Goal: Task Accomplishment & Management: Manage account settings

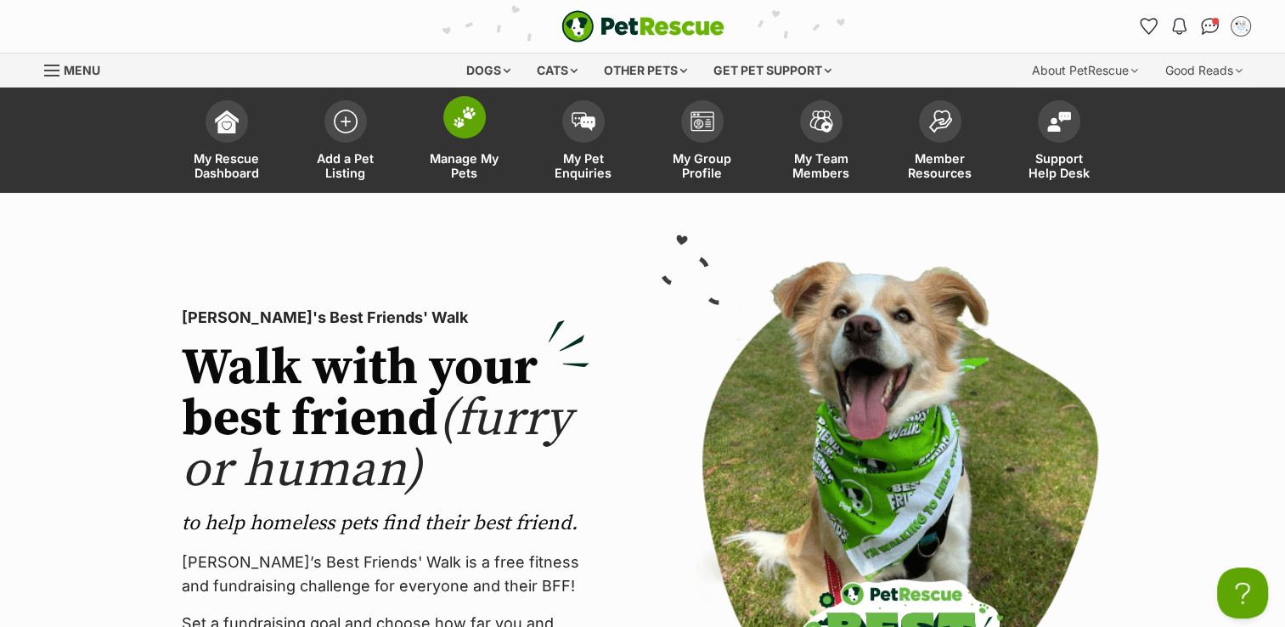
click at [464, 125] on img at bounding box center [465, 117] width 24 height 22
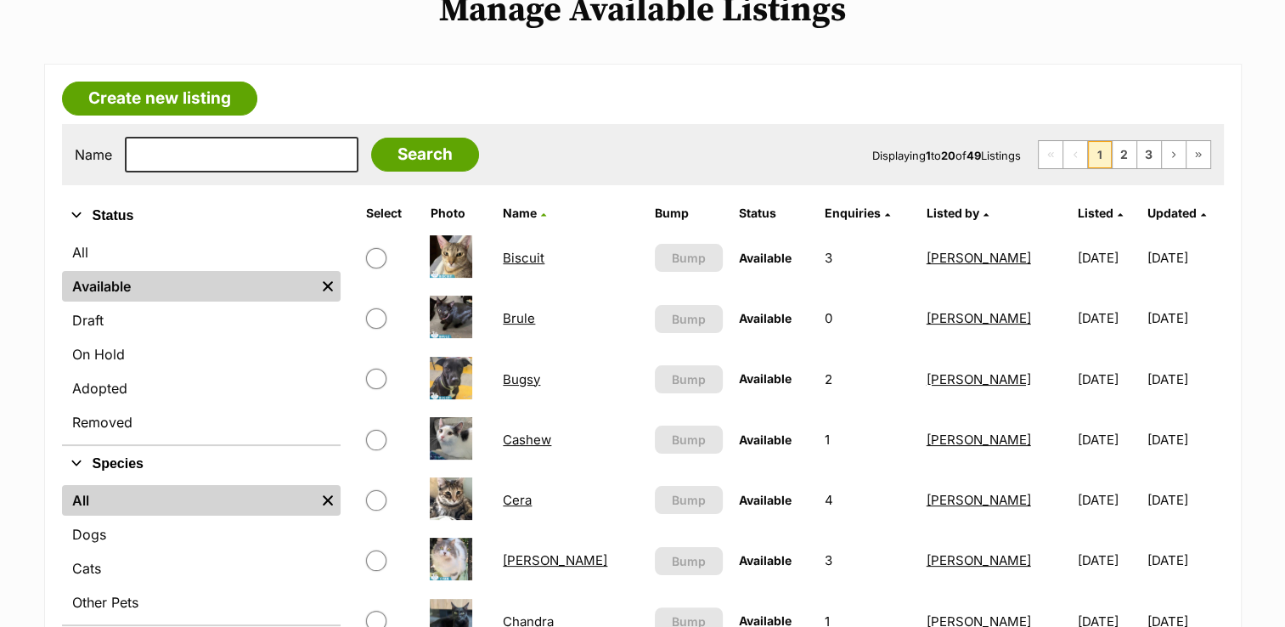
scroll to position [255, 0]
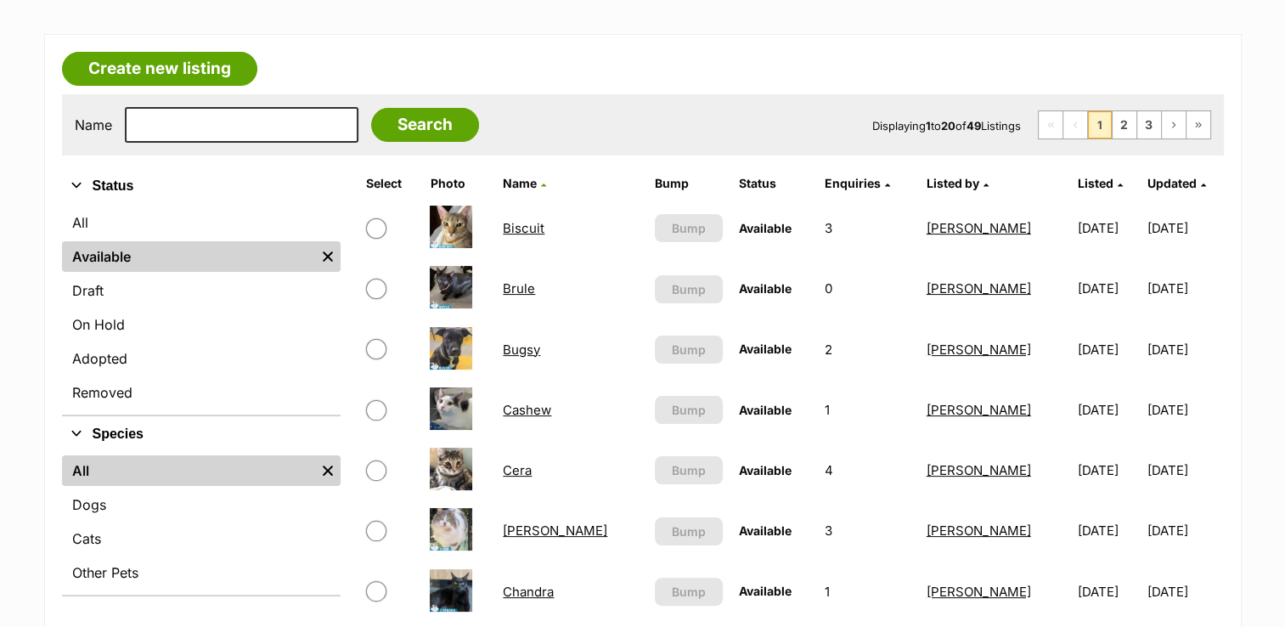
click at [533, 411] on link "Cashew" at bounding box center [527, 410] width 48 height 16
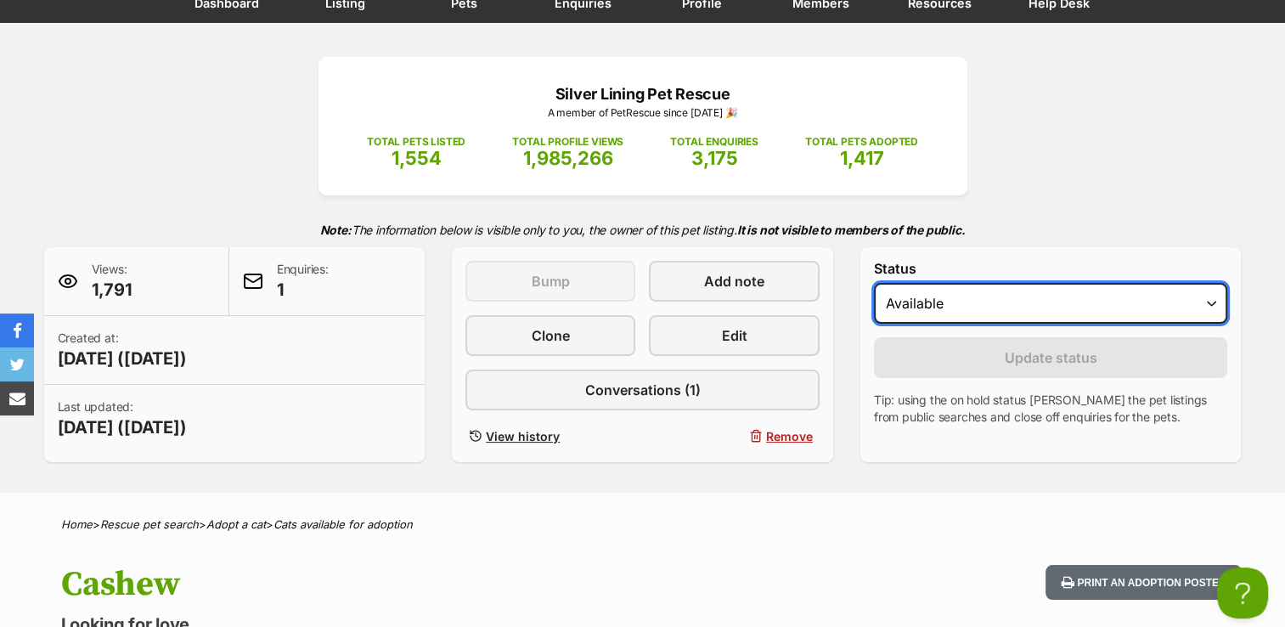
click at [1210, 304] on select "Draft - not available as listing has enquires Available On hold Adopted" at bounding box center [1051, 303] width 354 height 41
click at [874, 283] on select "Draft - not available as listing has enquires Available On hold Adopted" at bounding box center [1051, 303] width 354 height 41
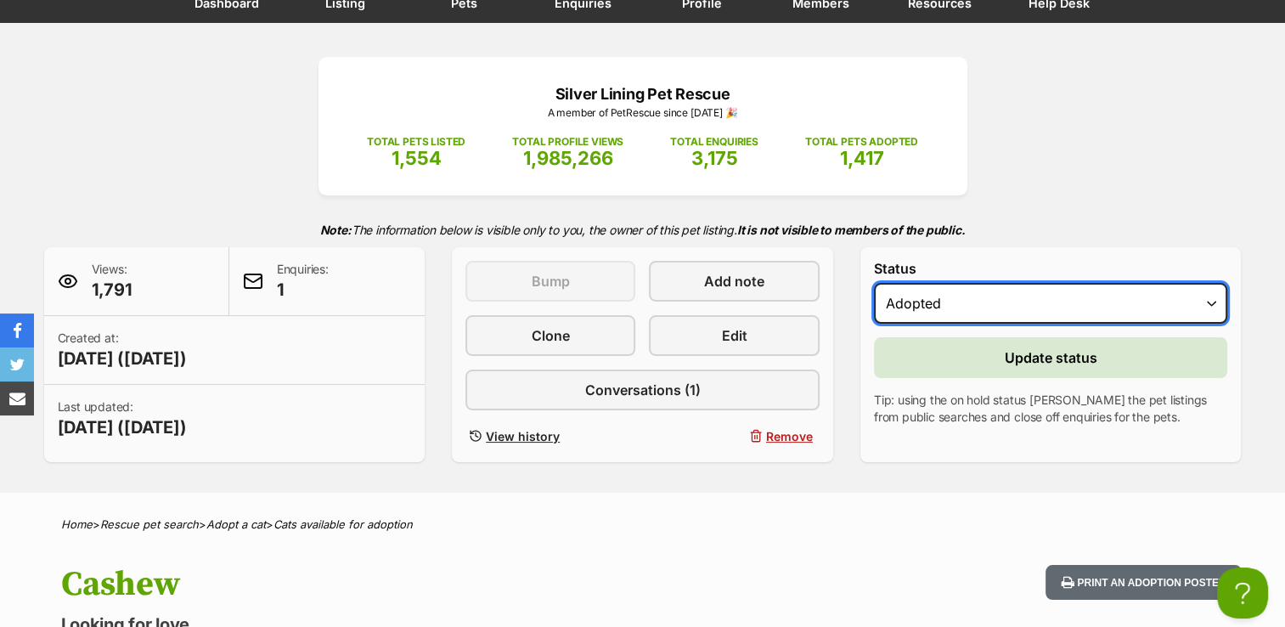
click at [1213, 301] on select "Draft - not available as listing has enquires Available On hold Adopted" at bounding box center [1051, 303] width 354 height 41
select select "on_hold"
click at [874, 283] on select "Draft - not available as listing has enquires Available On hold Adopted" at bounding box center [1051, 303] width 354 height 41
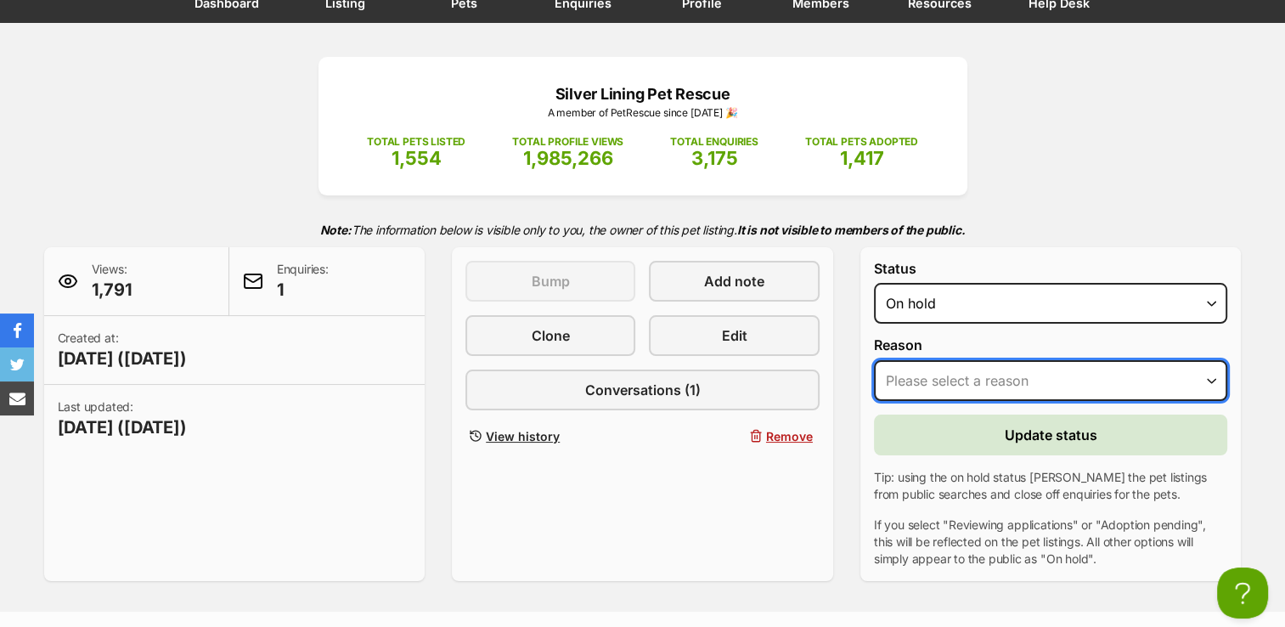
click at [1212, 377] on select "Please select a reason Medical reasons Reviewing applications Adoption pending …" at bounding box center [1051, 380] width 354 height 41
select select "adoption_pending"
click at [874, 360] on select "Please select a reason Medical reasons Reviewing applications Adoption pending …" at bounding box center [1051, 380] width 354 height 41
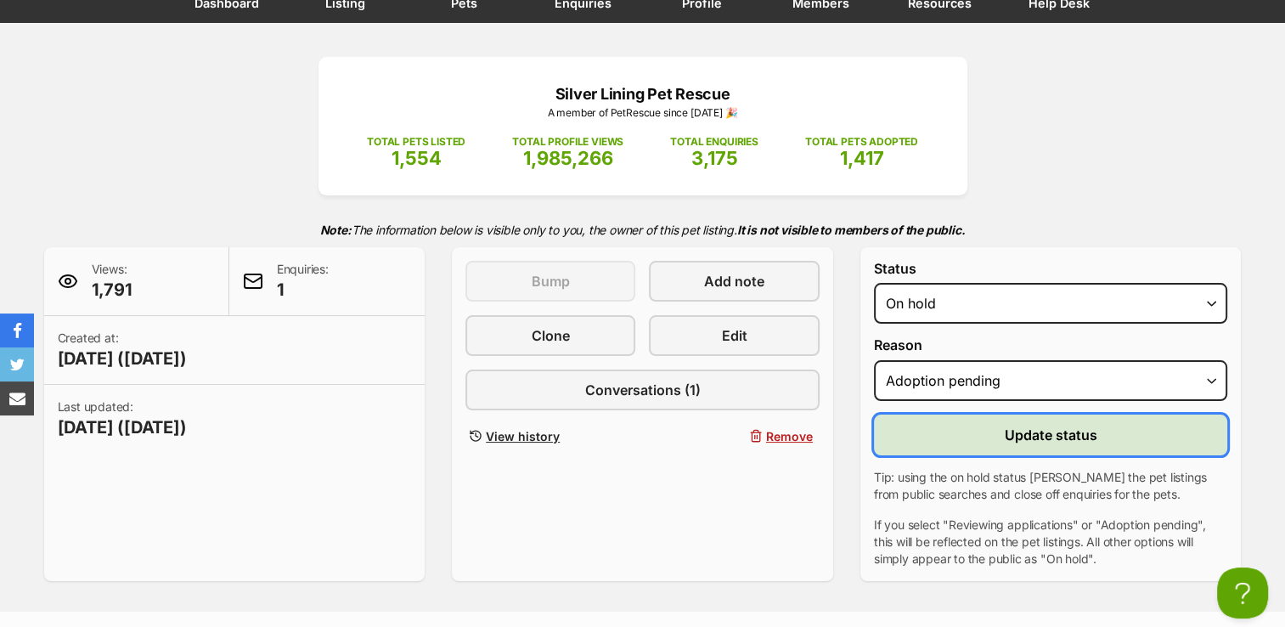
click at [1118, 430] on button "Update status" at bounding box center [1051, 434] width 354 height 41
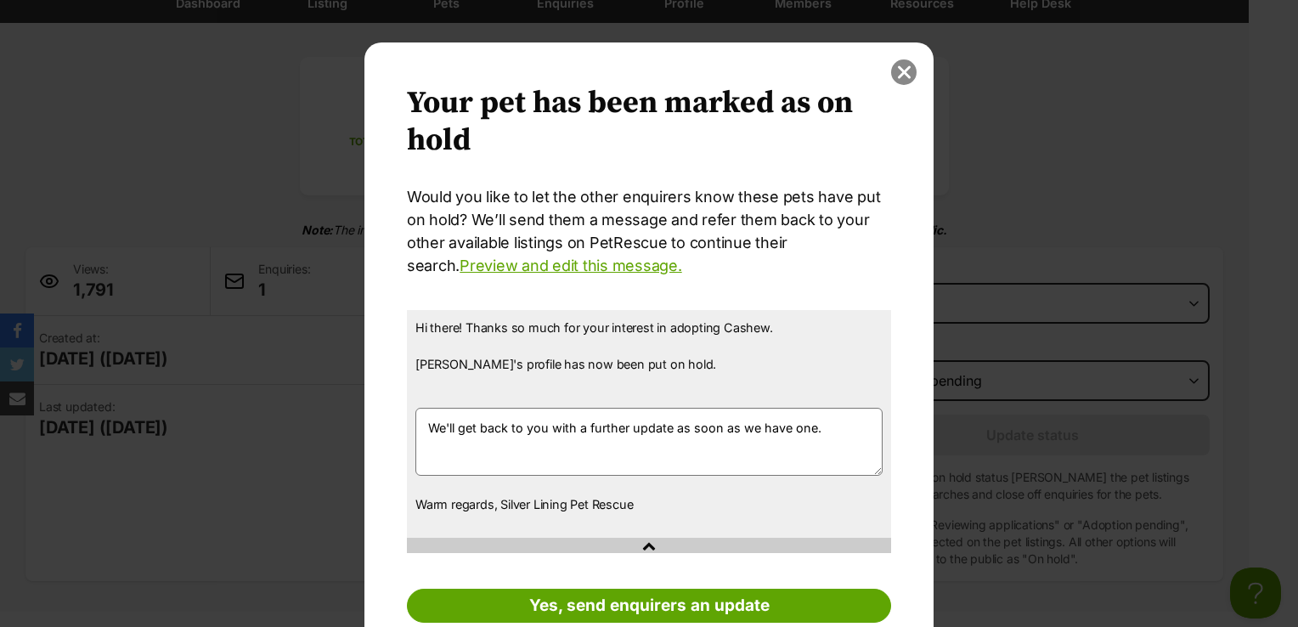
click at [897, 76] on button "close" at bounding box center [903, 71] width 25 height 25
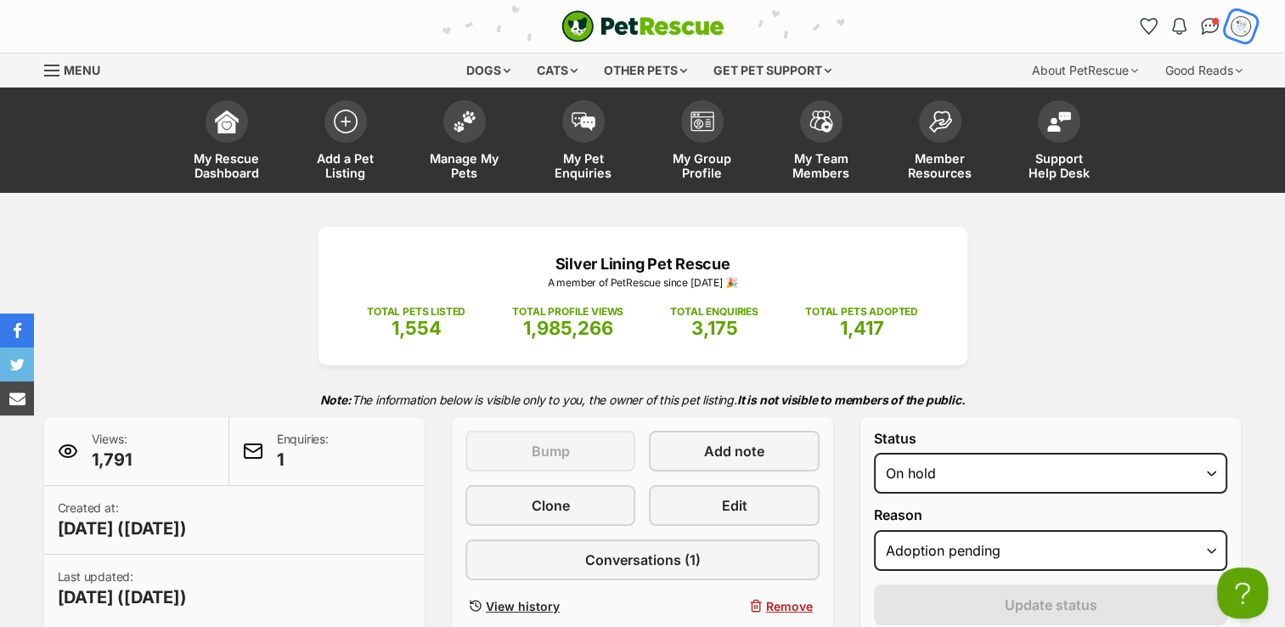
click at [1240, 29] on img "My account" at bounding box center [1241, 26] width 22 height 22
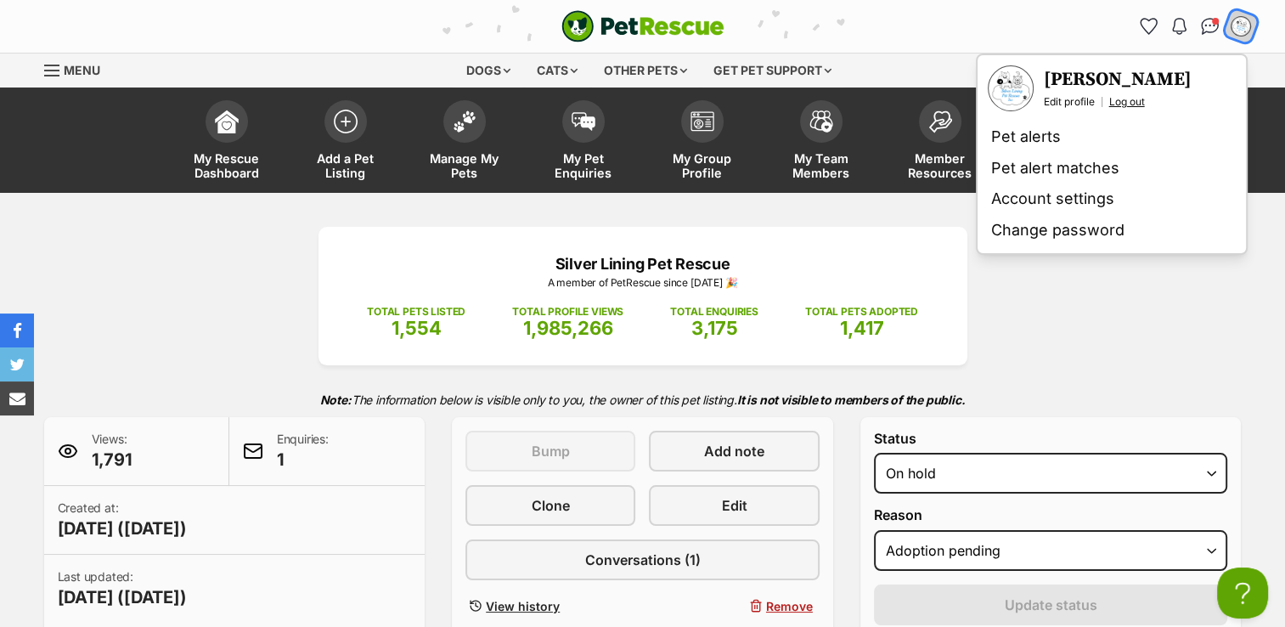
click at [1133, 99] on link "Log out" at bounding box center [1127, 102] width 36 height 14
